Goal: Information Seeking & Learning: Check status

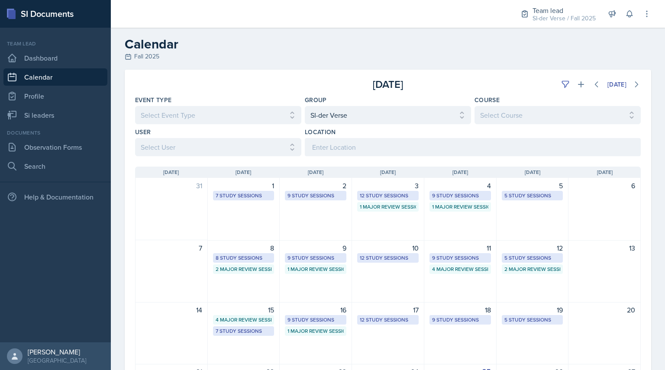
select select "44ab9dba-f3c0-424e-97ee-e672c2edb7ca"
click at [48, 143] on link "Observation Forms" at bounding box center [55, 147] width 104 height 17
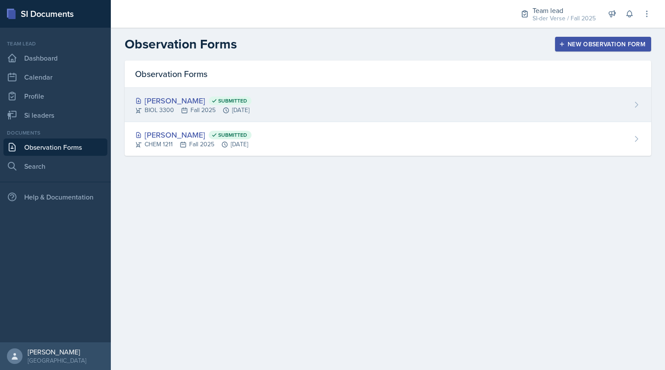
click at [214, 116] on div "[PERSON_NAME] Submitted BIOL 3300 Fall 2025 [DATE]" at bounding box center [388, 105] width 527 height 34
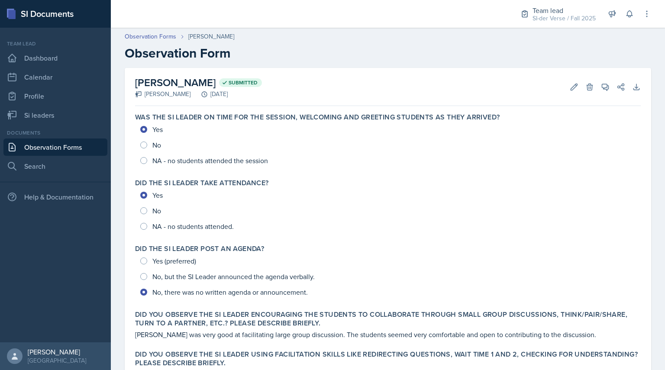
click at [50, 143] on link "Observation Forms" at bounding box center [55, 147] width 104 height 17
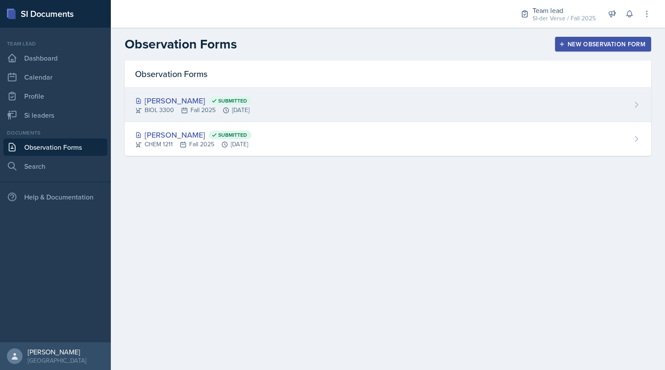
click at [139, 118] on div "[PERSON_NAME] Submitted BIOL 3300 Fall 2025 [DATE]" at bounding box center [388, 105] width 527 height 34
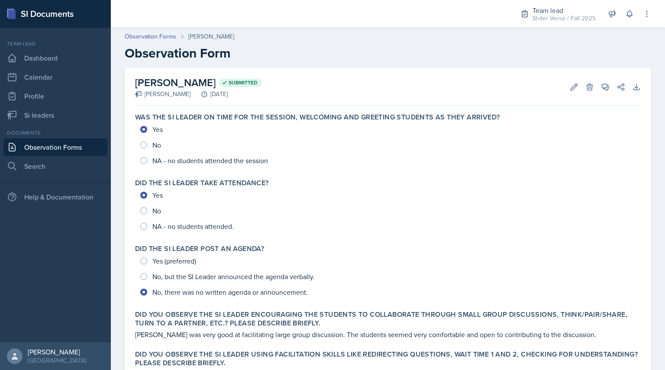
click at [160, 82] on h2 "[PERSON_NAME] Submitted" at bounding box center [198, 83] width 127 height 16
click at [71, 109] on link "Si leaders" at bounding box center [55, 115] width 104 height 17
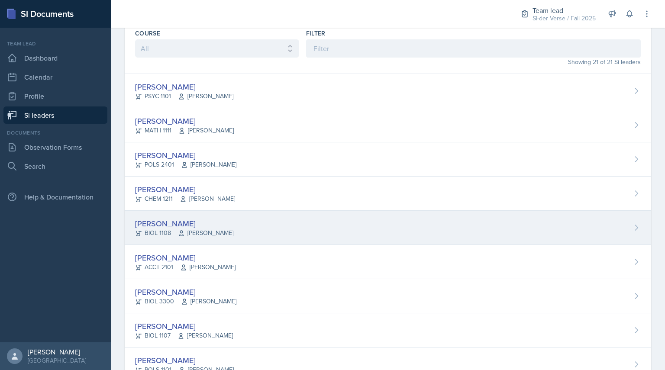
scroll to position [27, 0]
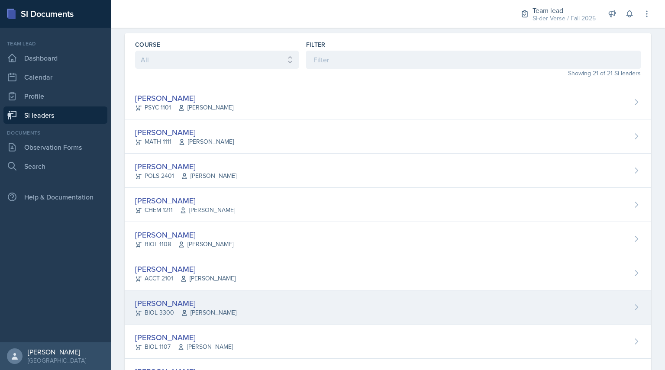
click at [155, 307] on div "[PERSON_NAME]" at bounding box center [185, 304] width 101 height 12
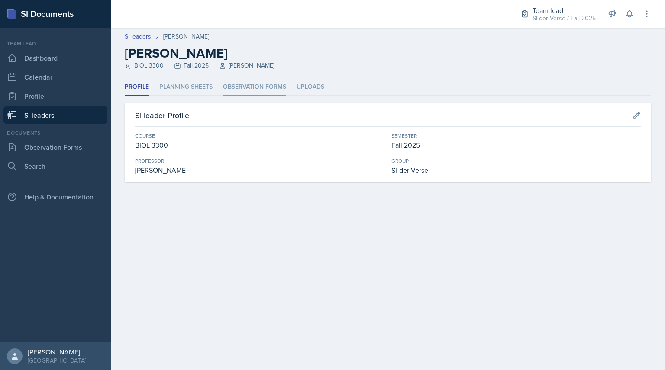
click at [238, 87] on li "Observation Forms" at bounding box center [254, 87] width 63 height 17
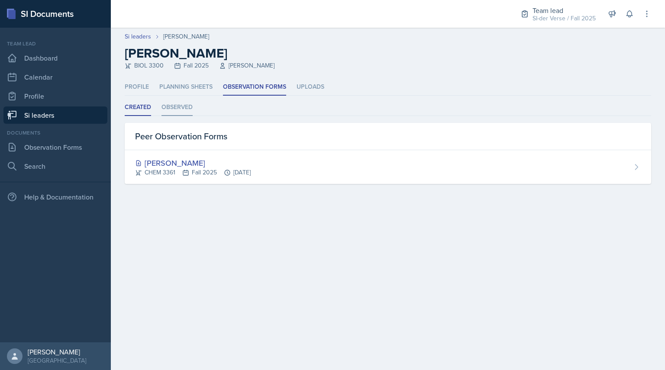
click at [184, 110] on li "Observed" at bounding box center [177, 107] width 31 height 17
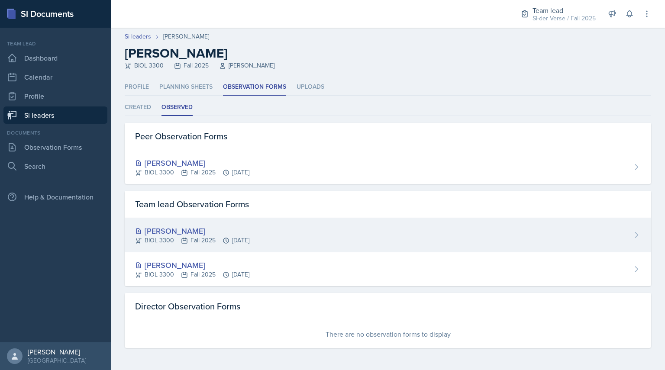
click at [159, 233] on div "[PERSON_NAME]" at bounding box center [192, 231] width 114 height 12
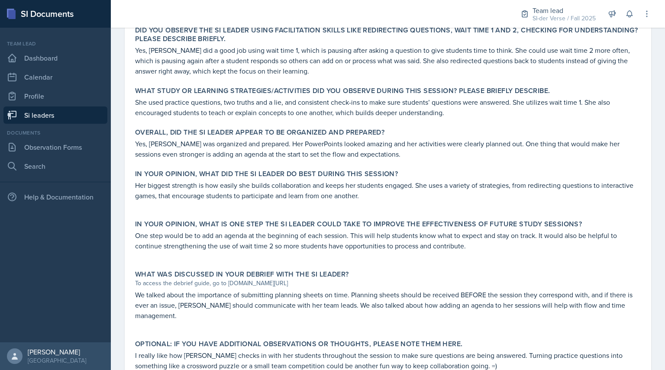
scroll to position [360, 0]
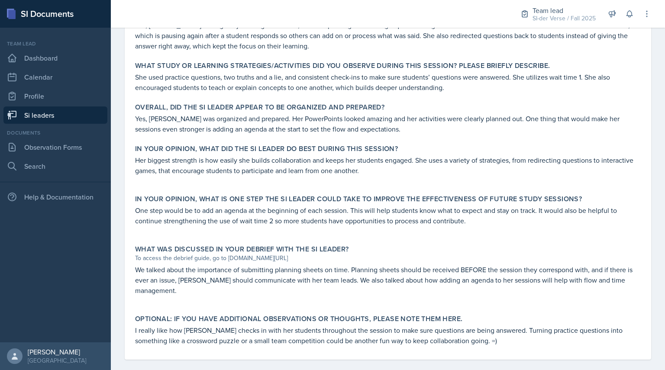
click at [86, 114] on link "Si leaders" at bounding box center [55, 115] width 104 height 17
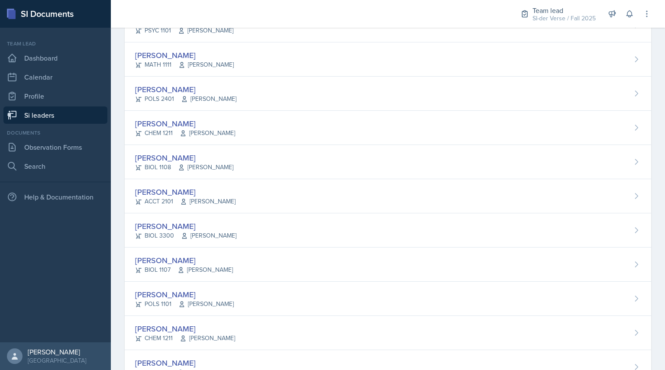
scroll to position [171, 0]
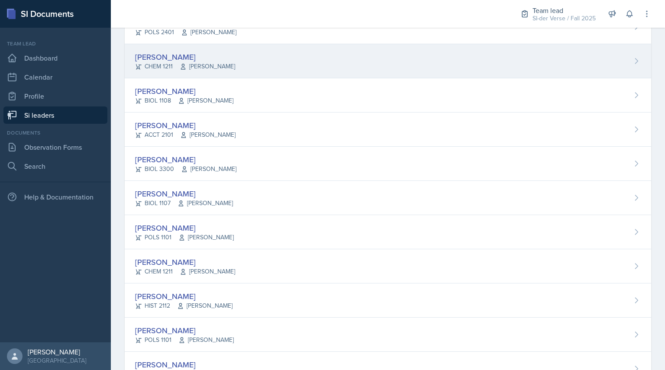
click at [171, 70] on div "CHEM 1211 [PERSON_NAME]" at bounding box center [185, 66] width 100 height 9
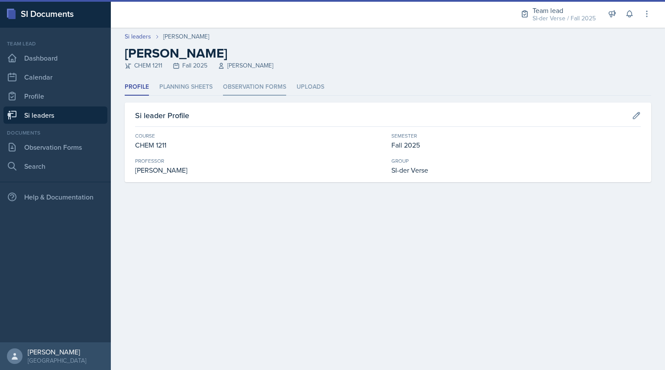
click at [270, 90] on li "Observation Forms" at bounding box center [254, 87] width 63 height 17
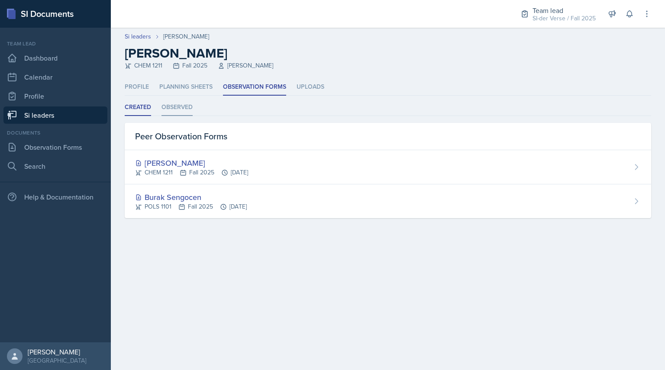
click at [172, 113] on li "Observed" at bounding box center [177, 107] width 31 height 17
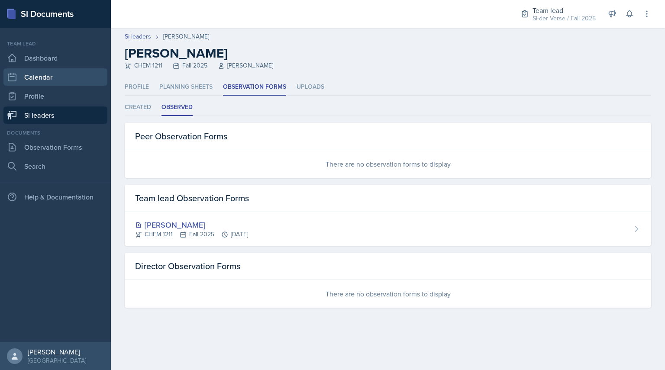
click at [44, 82] on link "Calendar" at bounding box center [55, 76] width 104 height 17
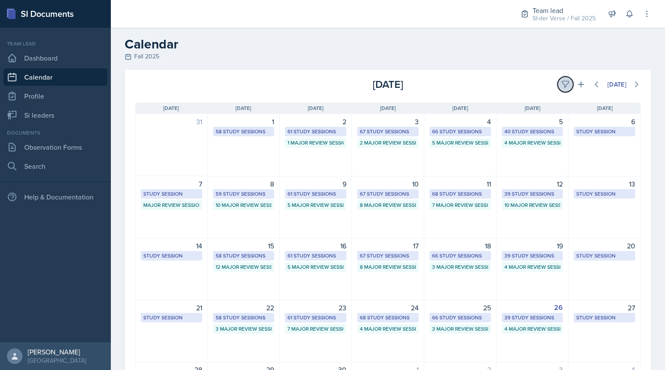
click at [561, 77] on button at bounding box center [566, 85] width 16 height 16
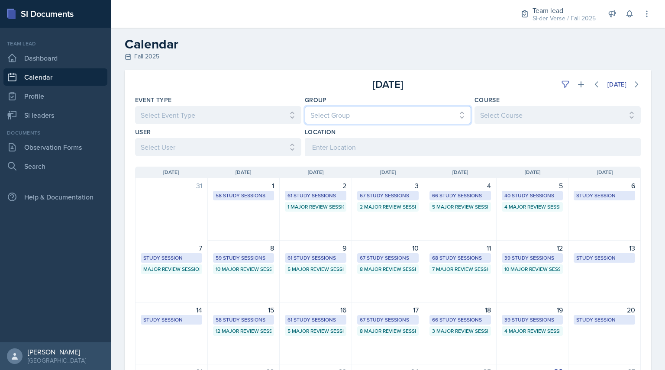
click at [382, 118] on select "Select Group All Demon SI of [GEOGRAPHIC_DATA] Les Mariettables Lion King Mamma…" at bounding box center [388, 115] width 166 height 18
select select "44ab9dba-f3c0-424e-97ee-e672c2edb7ca"
click at [305, 106] on select "Select Group All Demon SI of [GEOGRAPHIC_DATA] Les Mariettables Lion King Mamma…" at bounding box center [388, 115] width 166 height 18
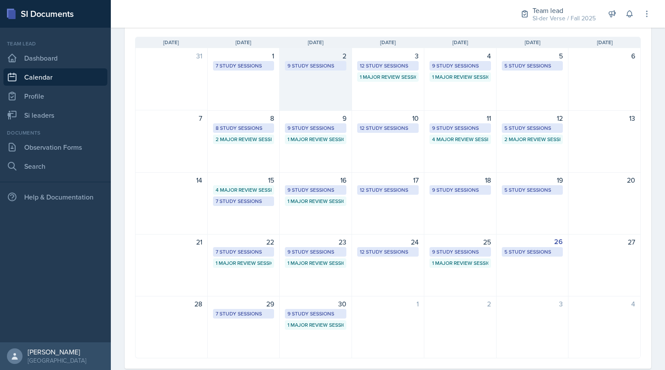
scroll to position [130, 0]
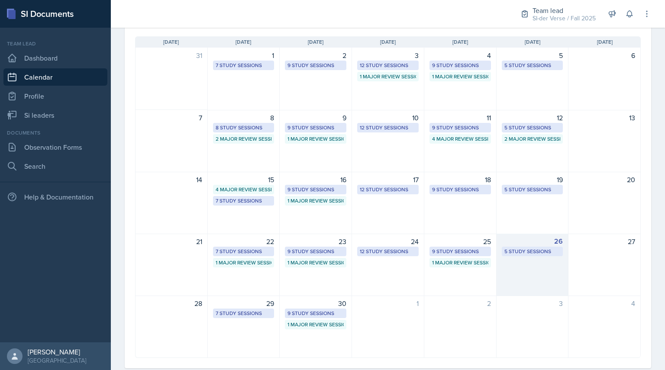
click at [518, 253] on div "5 Study Sessions" at bounding box center [533, 252] width 56 height 8
